Goal: Find specific page/section: Find specific page/section

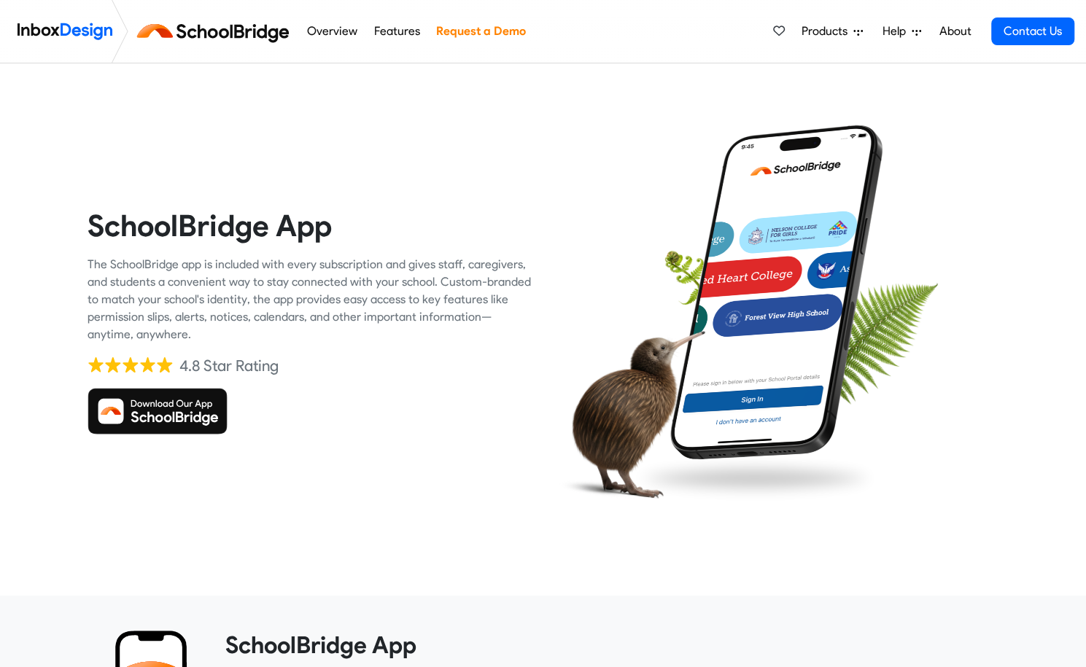
click at [175, 418] on img at bounding box center [157, 411] width 140 height 47
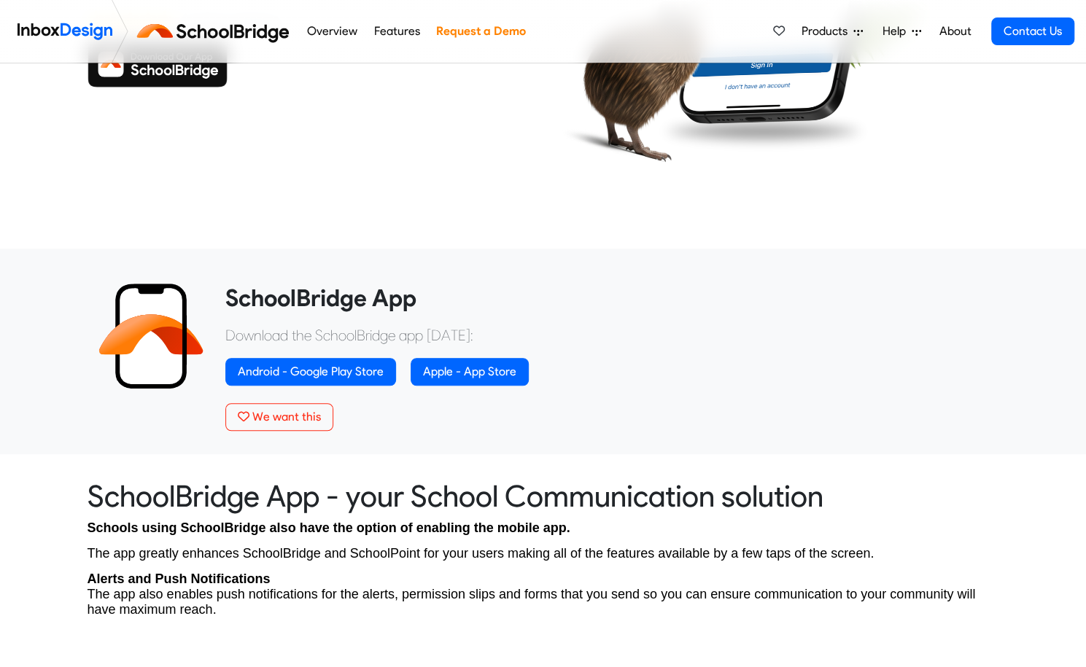
scroll to position [376, 0]
